Goal: Navigation & Orientation: Find specific page/section

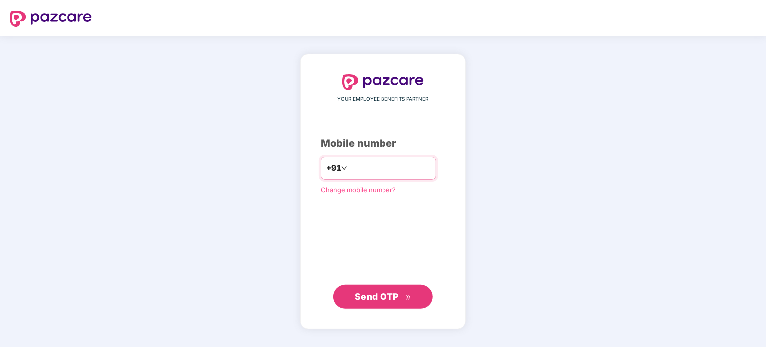
type input "**********"
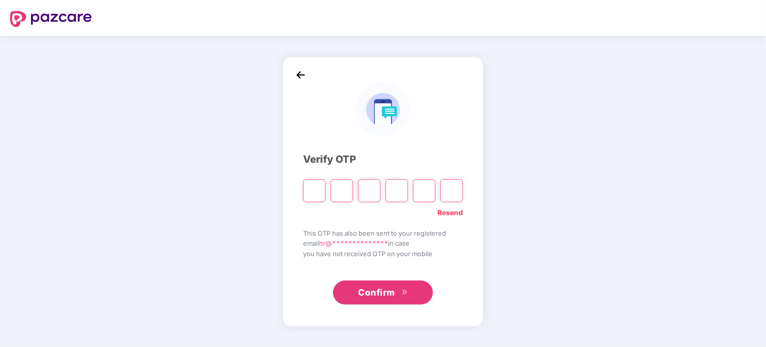
type input "*"
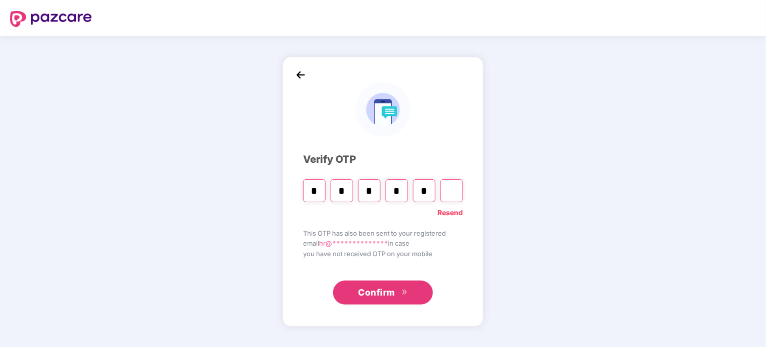
type input "*"
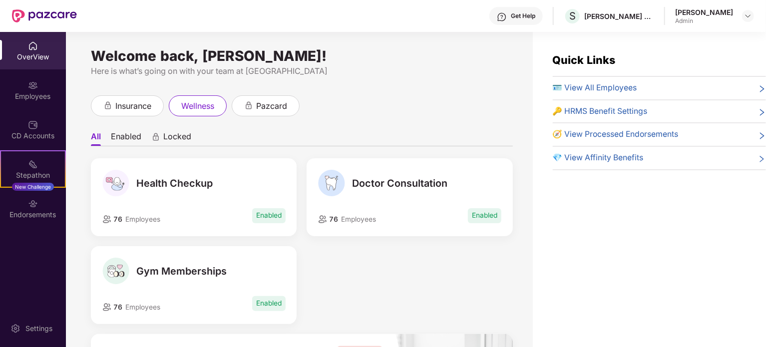
click at [221, 268] on span "Gym Memberships" at bounding box center [181, 271] width 90 height 12
click at [132, 137] on li "Enabled" at bounding box center [126, 138] width 30 height 14
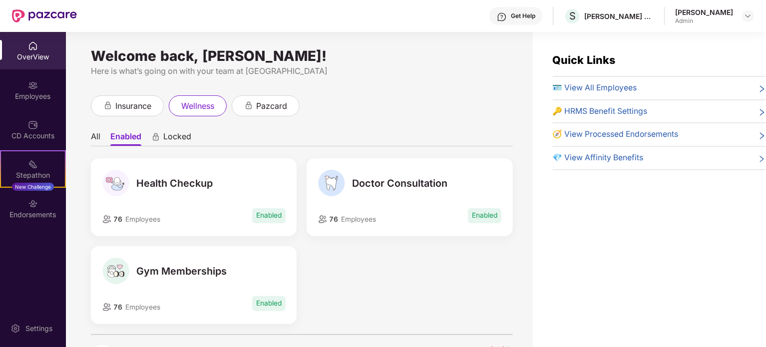
click at [180, 269] on span "Gym Memberships" at bounding box center [181, 271] width 90 height 12
click at [277, 113] on div "pazcard" at bounding box center [266, 105] width 68 height 21
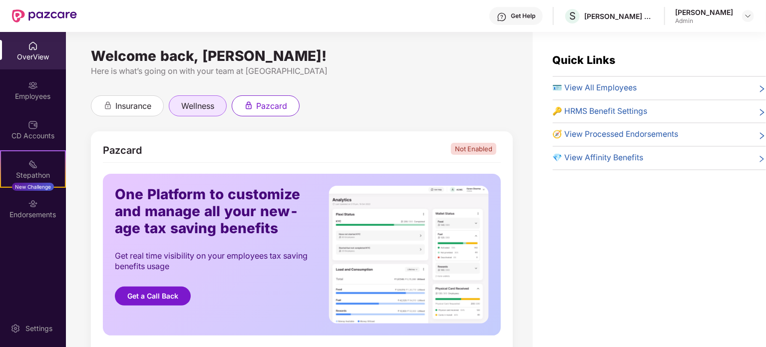
click at [205, 106] on span "wellness" at bounding box center [197, 106] width 33 height 12
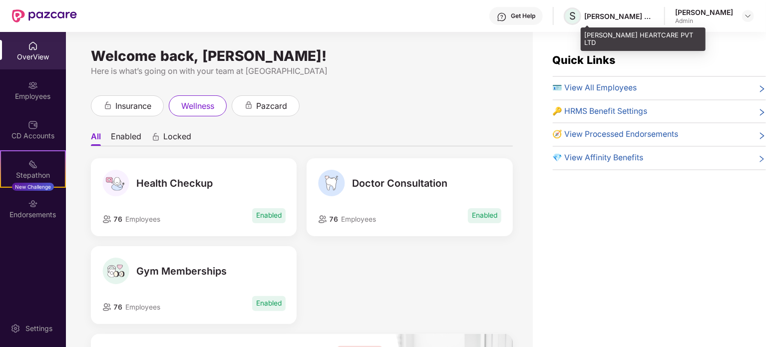
click at [576, 16] on span "S" at bounding box center [572, 16] width 6 height 12
click at [606, 13] on div "[PERSON_NAME] HEARTCARE PVT LTD" at bounding box center [619, 15] width 70 height 9
click at [576, 16] on span "S" at bounding box center [572, 16] width 6 height 12
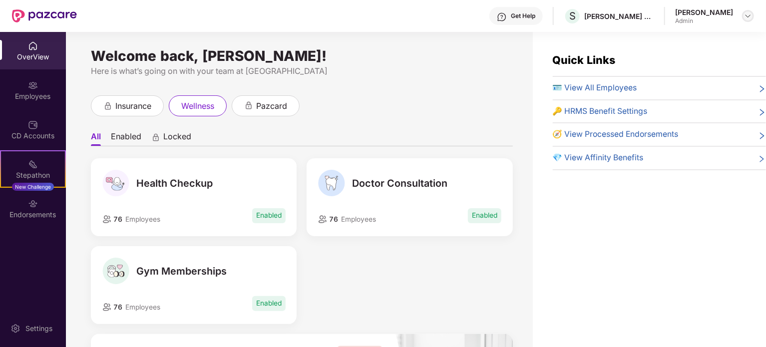
click at [748, 17] on img at bounding box center [748, 16] width 8 height 8
click at [457, 84] on div "Welcome back, [PERSON_NAME]! Here is what’s going on with your team at Pazcare …" at bounding box center [299, 195] width 467 height 327
click at [142, 105] on span "insurance" at bounding box center [133, 106] width 36 height 12
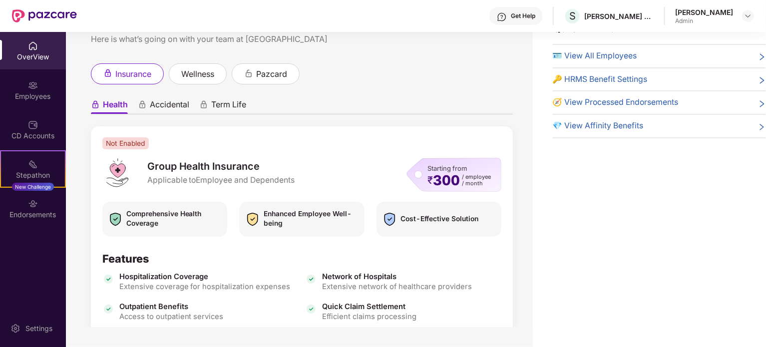
click at [176, 103] on span "Accidental" at bounding box center [169, 106] width 39 height 14
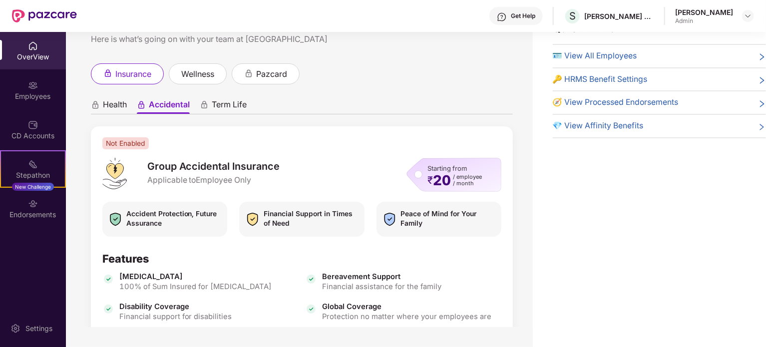
click at [34, 61] on div "OverView" at bounding box center [33, 50] width 66 height 37
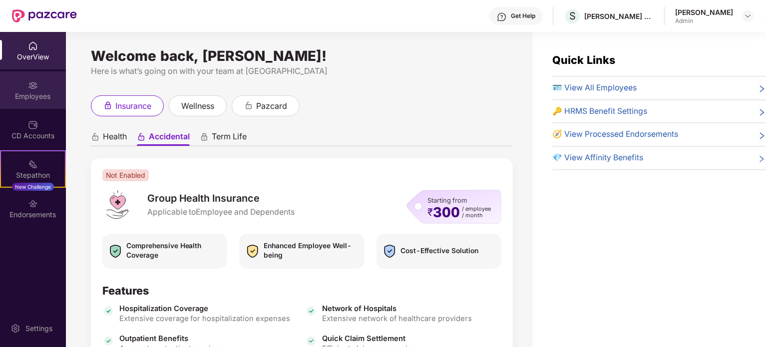
click at [23, 97] on div "Employees" at bounding box center [33, 96] width 66 height 10
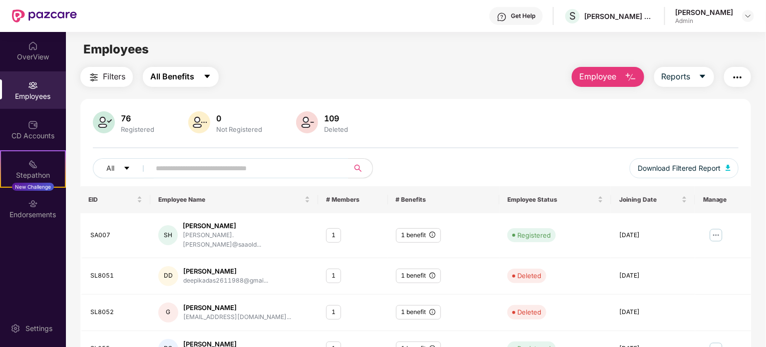
click at [184, 73] on span "All Benefits" at bounding box center [172, 76] width 44 height 12
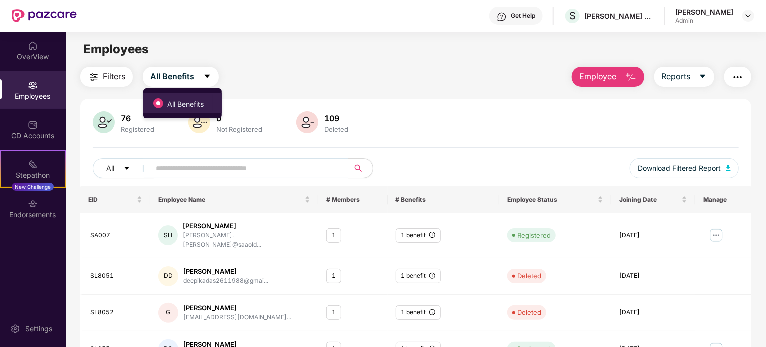
click at [193, 103] on span "All Benefits" at bounding box center [185, 104] width 44 height 11
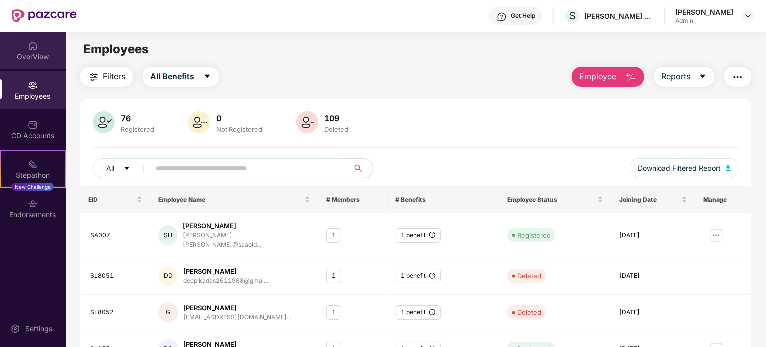
click at [50, 38] on div "OverView" at bounding box center [33, 50] width 66 height 37
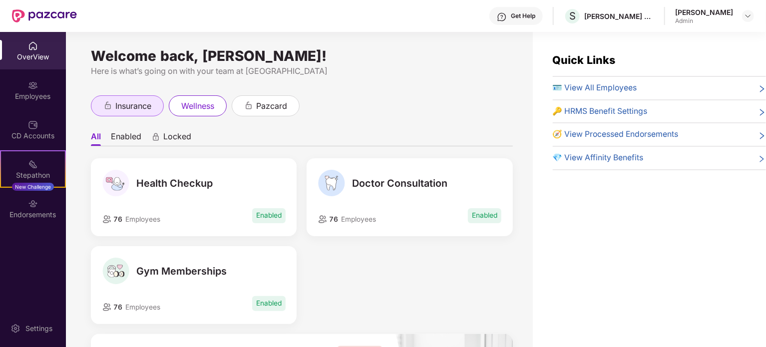
click at [139, 100] on span "insurance" at bounding box center [133, 106] width 36 height 12
